Goal: Transaction & Acquisition: Obtain resource

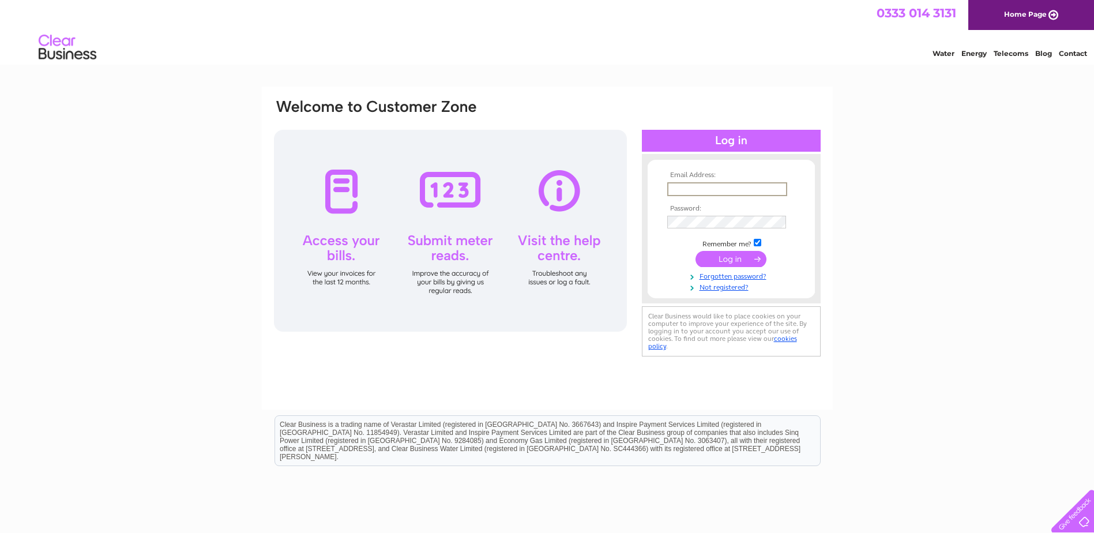
click at [700, 190] on input "text" at bounding box center [727, 189] width 120 height 14
click at [691, 190] on input "text" at bounding box center [726, 188] width 119 height 13
paste input "Systems@kingdom.co.uk"
type input "Systems@kingdom.co.uk"
click at [731, 262] on input "submit" at bounding box center [730, 259] width 71 height 16
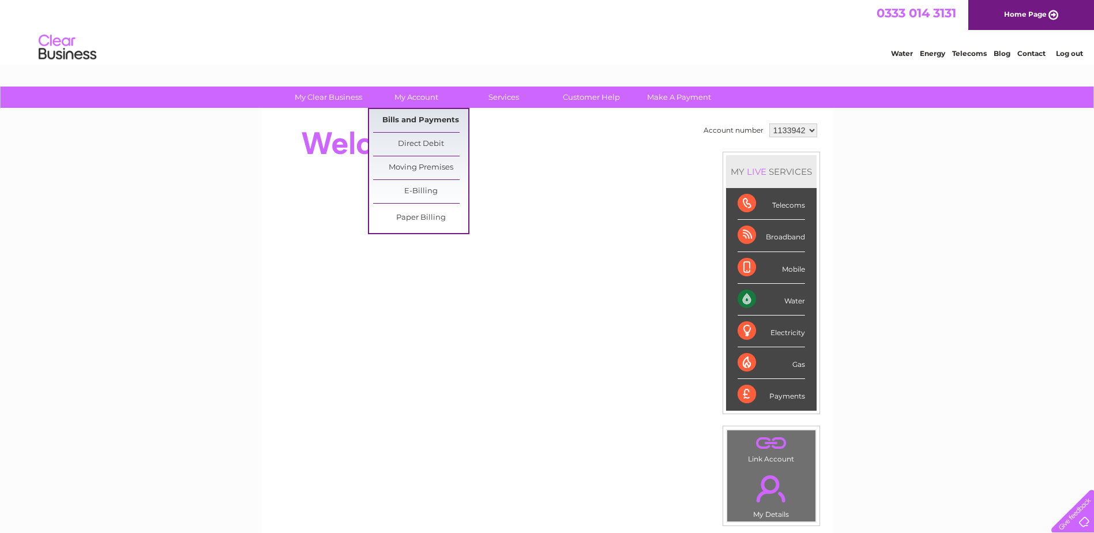
click at [417, 116] on link "Bills and Payments" at bounding box center [420, 120] width 95 height 23
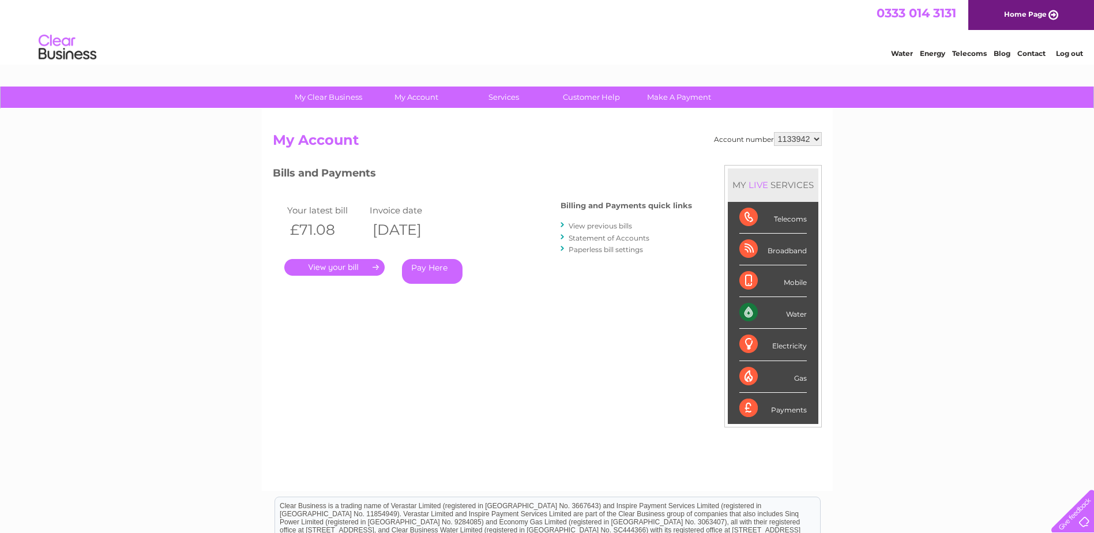
click at [331, 263] on link "." at bounding box center [334, 267] width 100 height 17
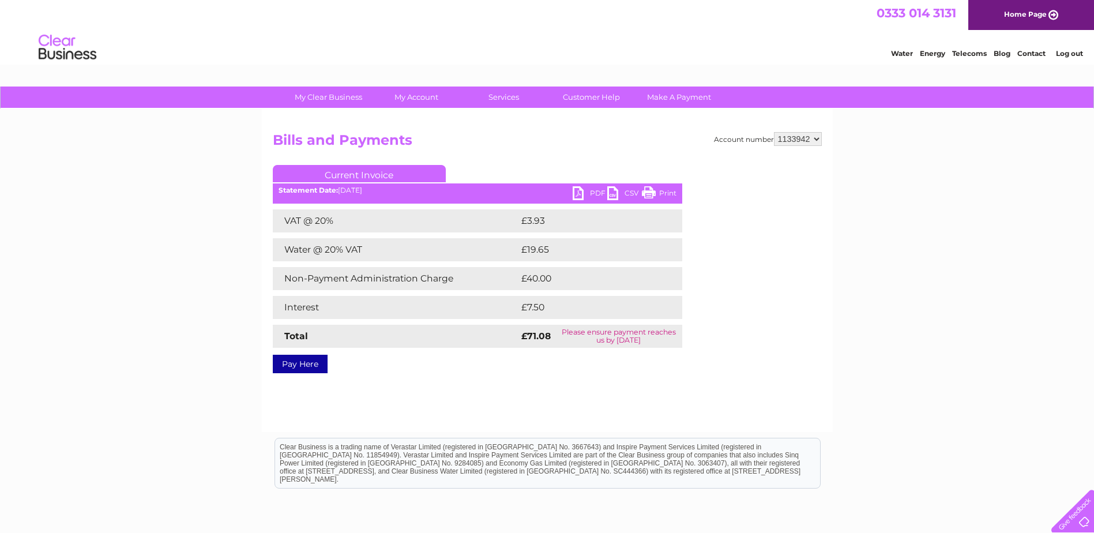
click at [598, 194] on link "PDF" at bounding box center [589, 194] width 35 height 17
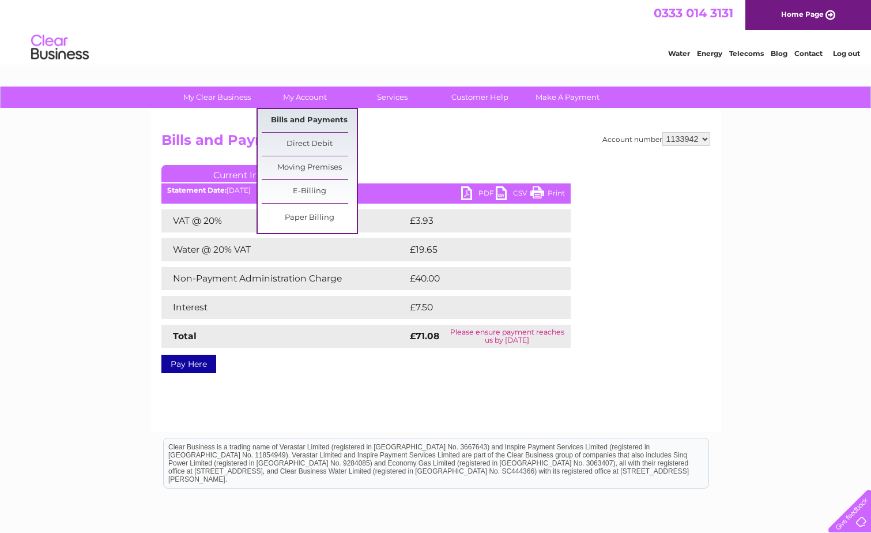
click at [311, 119] on link "Bills and Payments" at bounding box center [309, 120] width 95 height 23
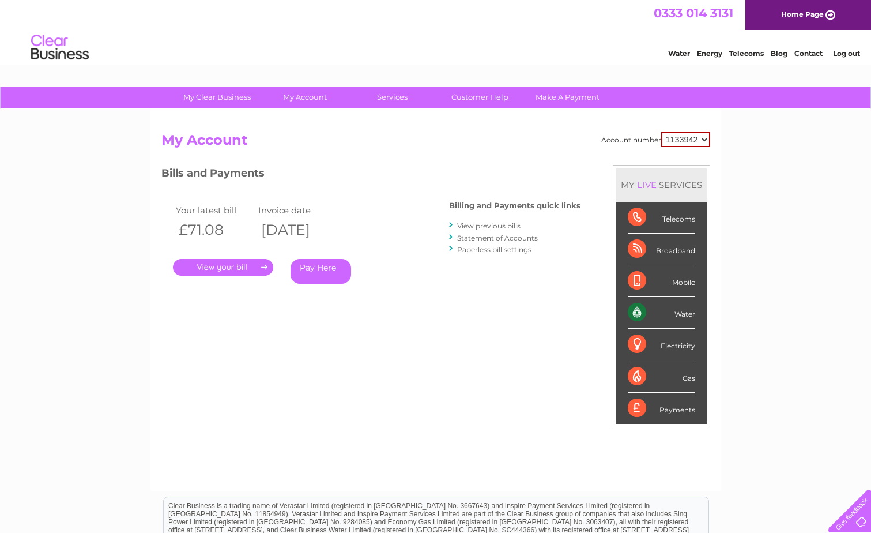
click at [491, 227] on link "View previous bills" at bounding box center [488, 225] width 63 height 9
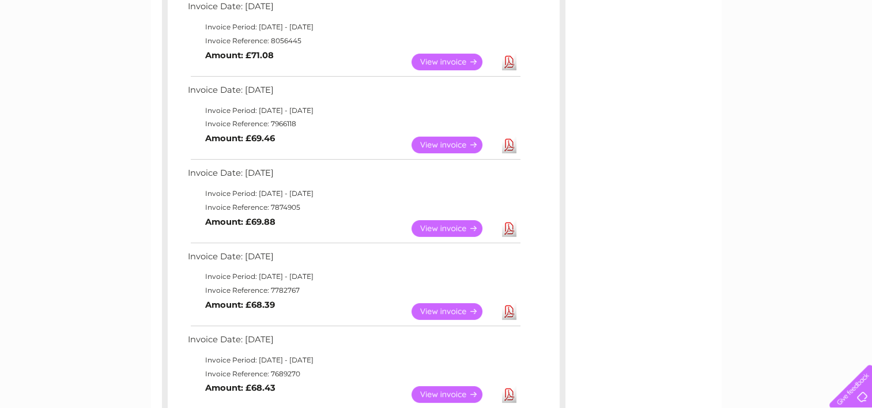
scroll to position [58, 0]
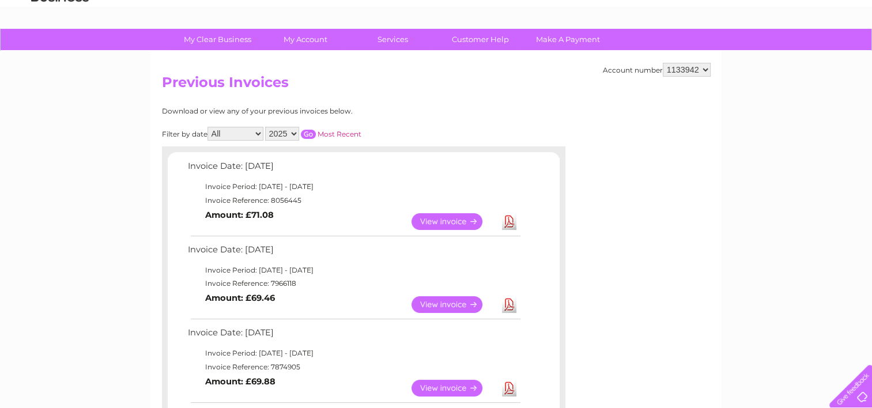
click at [293, 131] on select "2025 2024 2023 2022" at bounding box center [282, 134] width 34 height 14
click at [266, 127] on select "2025 2024 2023 2022" at bounding box center [282, 134] width 34 height 14
click at [310, 131] on input "button" at bounding box center [308, 134] width 15 height 9
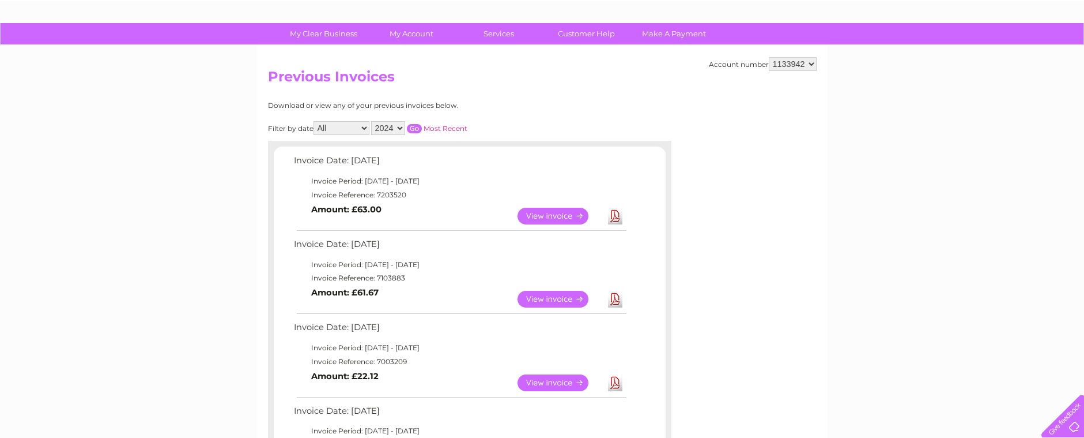
scroll to position [58, 0]
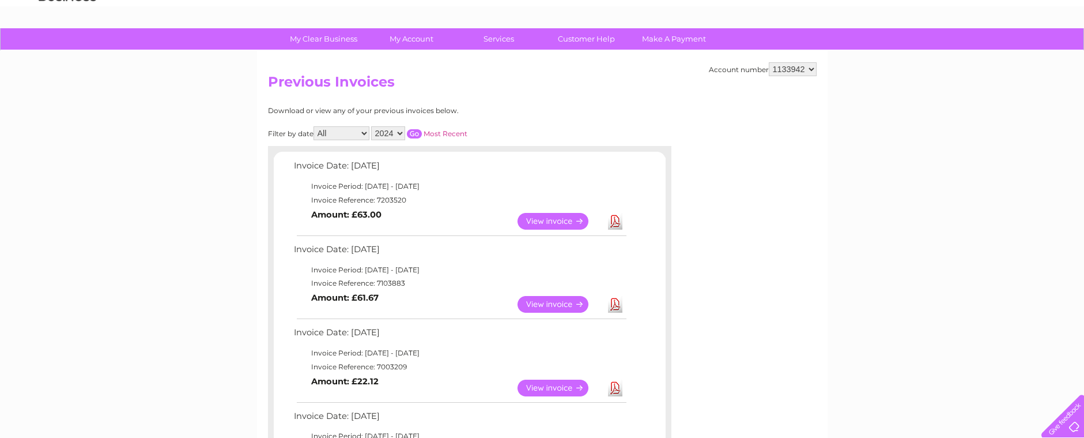
click at [363, 133] on select "All January February March April May June July August September October Novembe…" at bounding box center [342, 133] width 56 height 14
click at [315, 126] on select "All January February March April May June July August September October Novembe…" at bounding box center [342, 133] width 56 height 14
click at [812, 67] on select "1133942" at bounding box center [793, 69] width 48 height 14
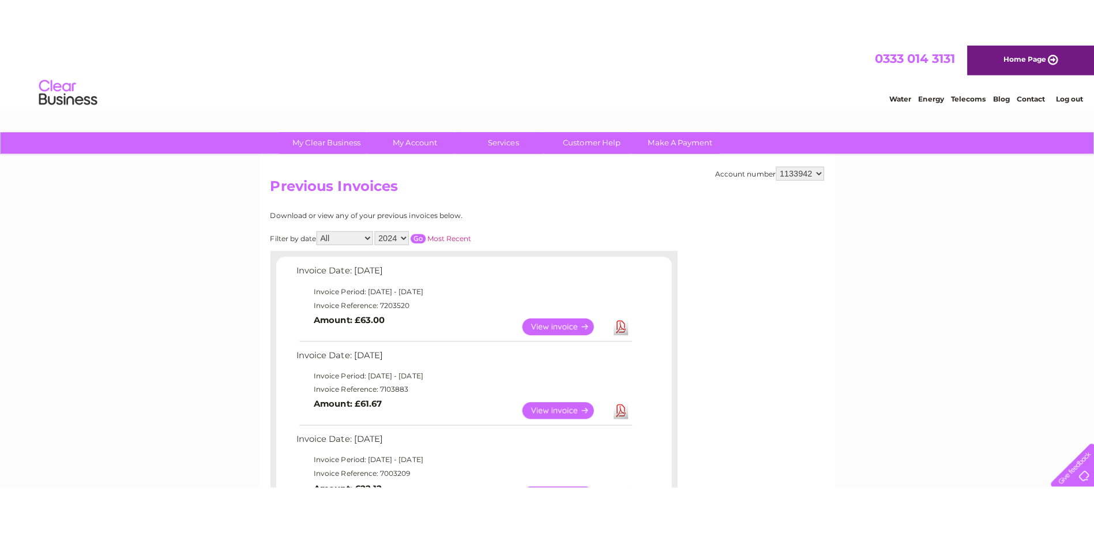
scroll to position [0, 0]
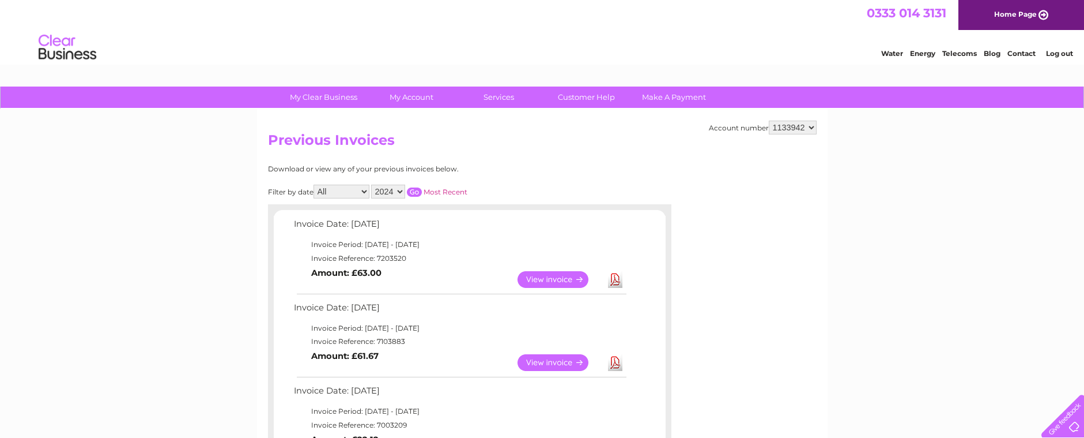
click at [364, 190] on select "All January February March April May June July August September October Novembe…" at bounding box center [342, 191] width 56 height 14
click at [398, 189] on select "2025 2024 2023 2022" at bounding box center [388, 191] width 34 height 14
select select "2025"
click at [372, 184] on select "2025 2024 2023 2022" at bounding box center [388, 191] width 34 height 14
click at [418, 193] on input "button" at bounding box center [414, 191] width 15 height 9
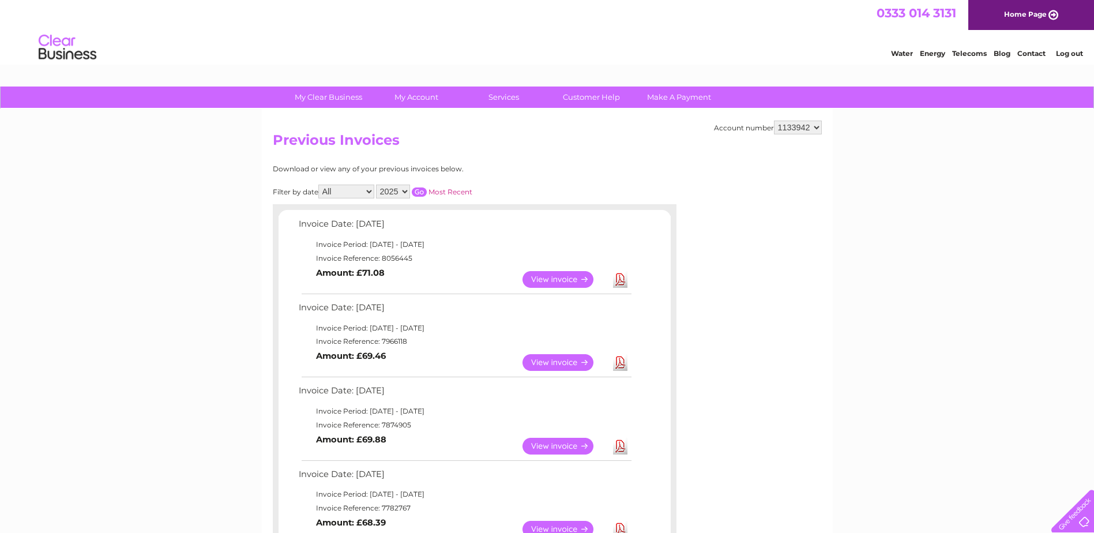
click at [550, 281] on link "View" at bounding box center [564, 279] width 85 height 17
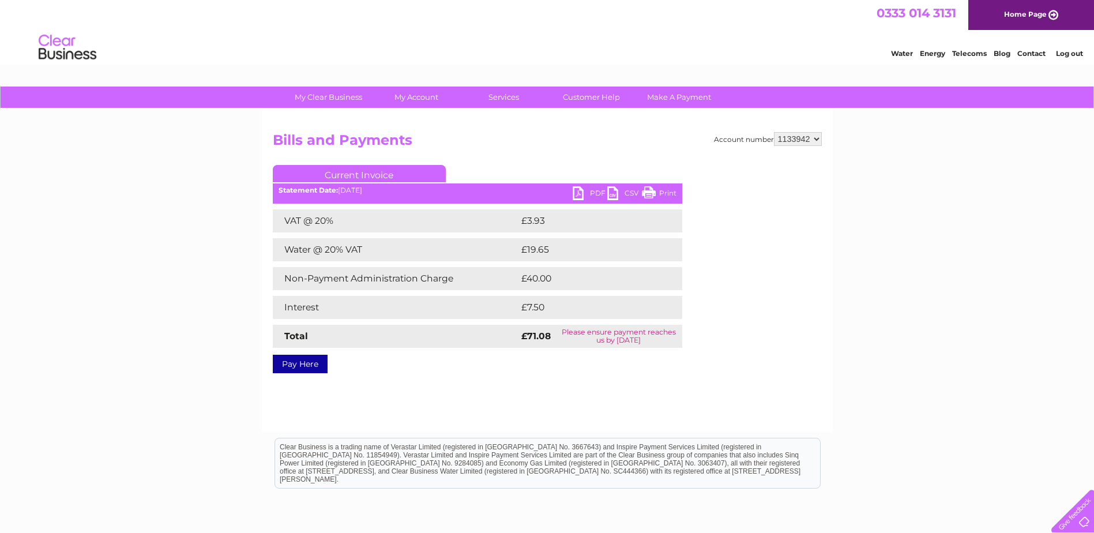
click at [600, 193] on link "PDF" at bounding box center [589, 194] width 35 height 17
click at [593, 190] on link "PDF" at bounding box center [589, 194] width 35 height 17
click at [597, 193] on link "PDF" at bounding box center [589, 194] width 35 height 17
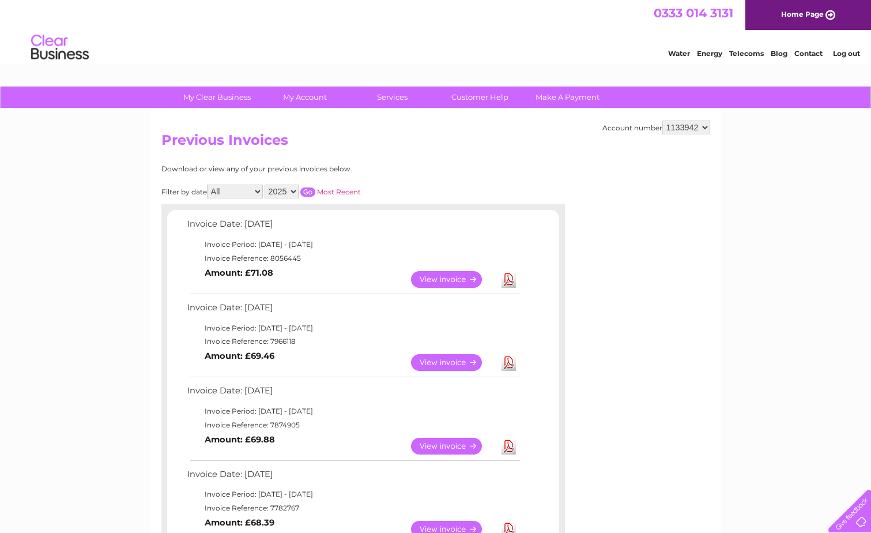
click at [296, 192] on select "2025 2024 2023 2022" at bounding box center [282, 191] width 34 height 14
select select "2024"
click at [266, 184] on select "2025 2024 2023 2022" at bounding box center [282, 191] width 34 height 14
click at [310, 192] on input "button" at bounding box center [307, 191] width 15 height 9
click at [440, 281] on link "View" at bounding box center [453, 279] width 85 height 17
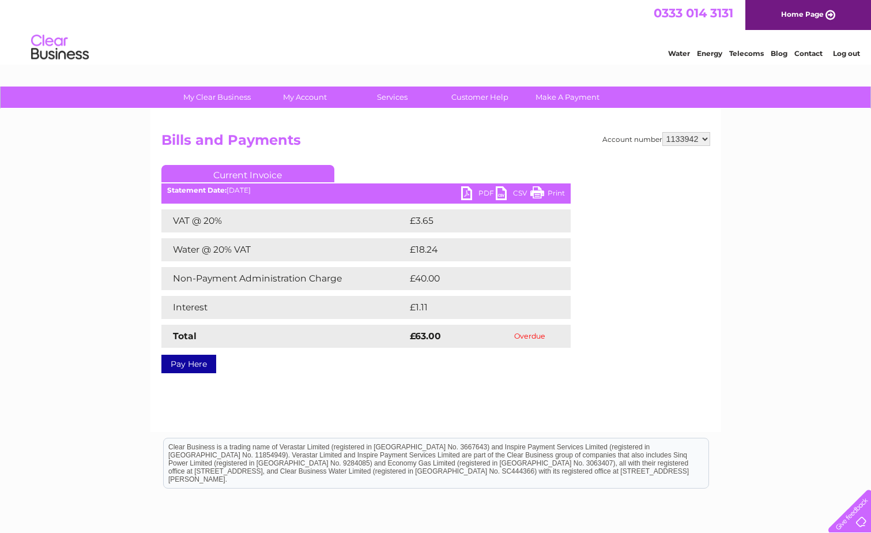
click at [484, 191] on link "PDF" at bounding box center [478, 194] width 35 height 17
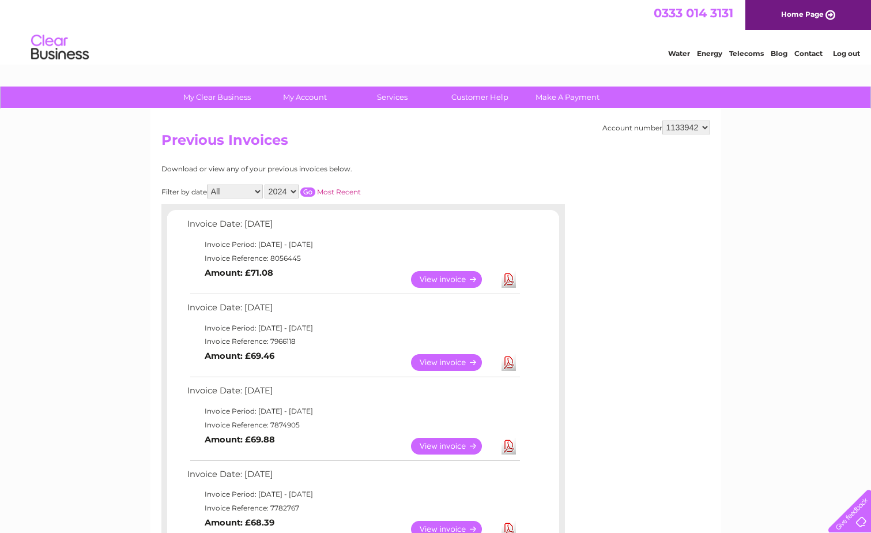
click at [305, 190] on input "button" at bounding box center [307, 191] width 15 height 9
click at [294, 194] on select "2025 2024 2023 2022" at bounding box center [282, 191] width 34 height 14
select select "2025"
click at [266, 184] on select "2025 2024 2023 2022" at bounding box center [282, 191] width 34 height 14
click at [310, 190] on input "button" at bounding box center [307, 191] width 15 height 9
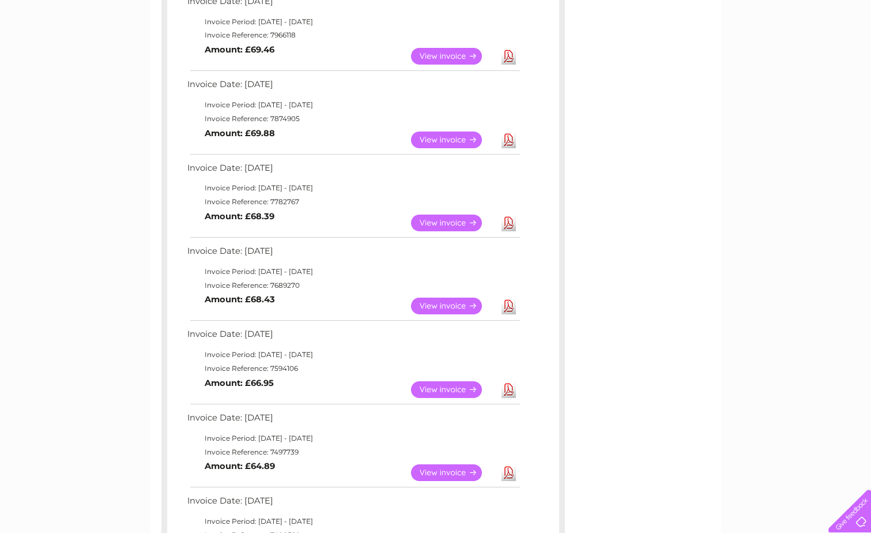
scroll to position [576, 0]
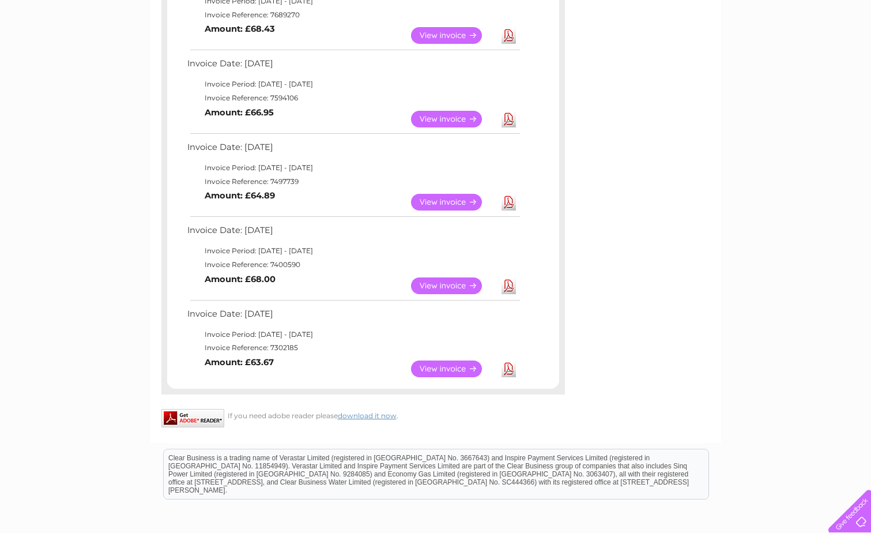
click at [445, 369] on link "View" at bounding box center [453, 368] width 85 height 17
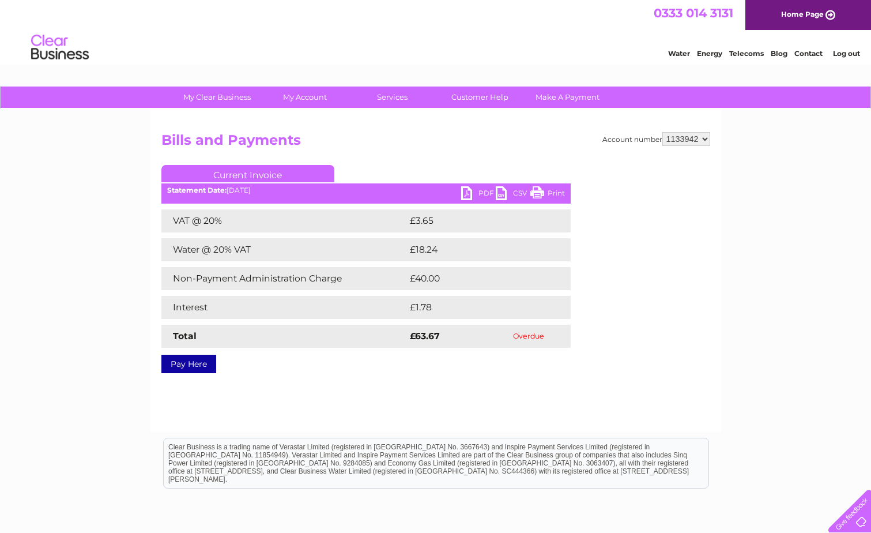
click at [484, 190] on link "PDF" at bounding box center [478, 194] width 35 height 17
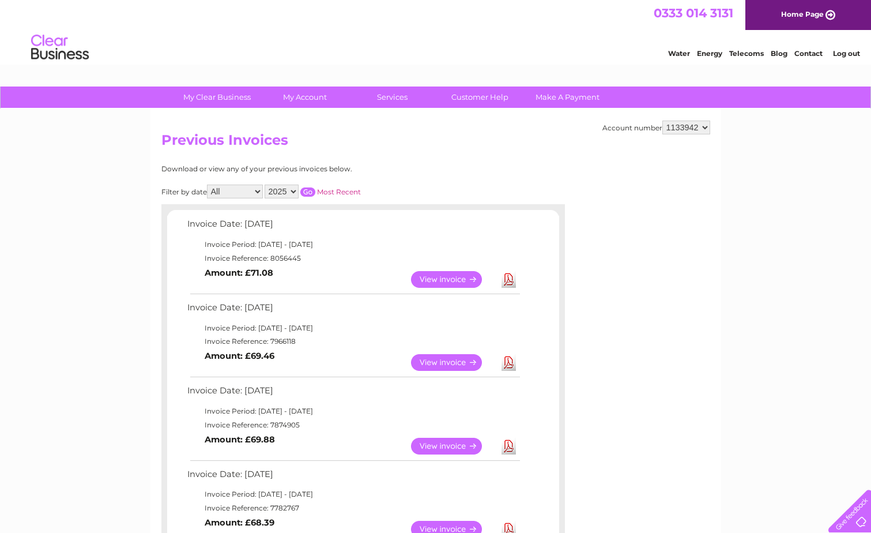
click at [461, 283] on link "View" at bounding box center [453, 279] width 85 height 17
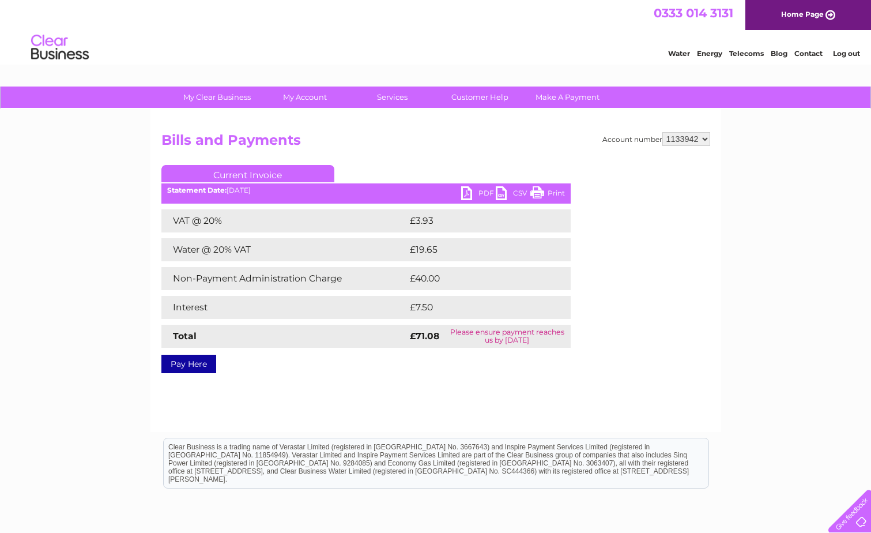
click at [484, 188] on link "PDF" at bounding box center [478, 194] width 35 height 17
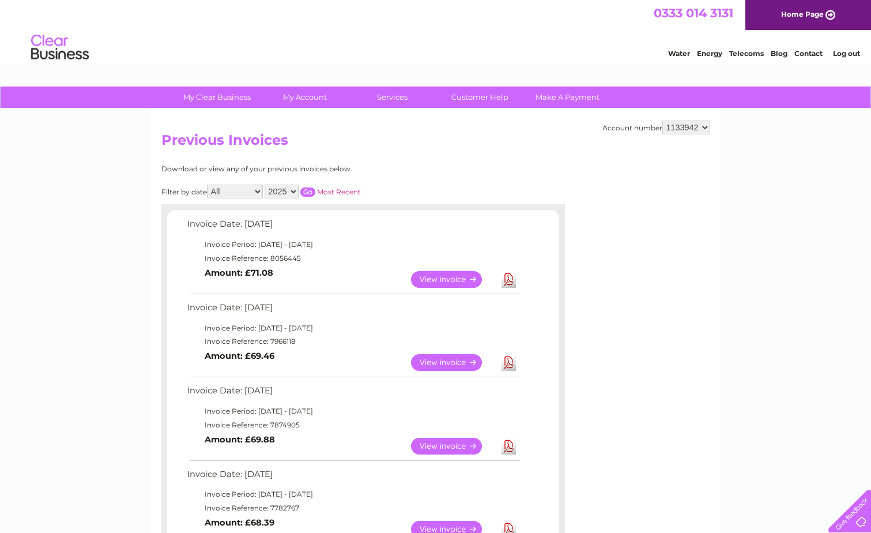
click at [436, 359] on link "View" at bounding box center [453, 362] width 85 height 17
